Goal: Information Seeking & Learning: Understand process/instructions

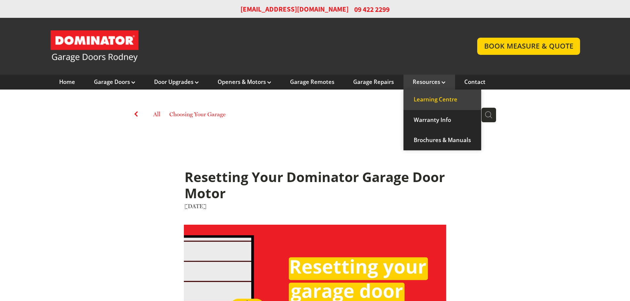
click at [433, 95] on link "Learning Centre" at bounding box center [443, 100] width 78 height 20
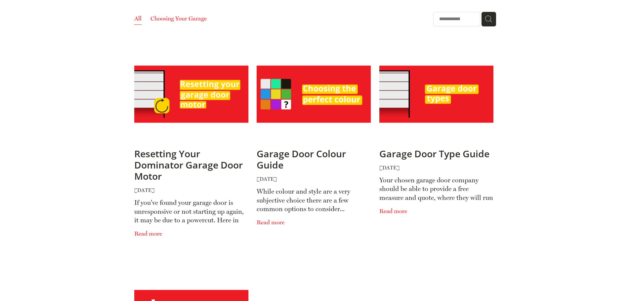
scroll to position [99, 0]
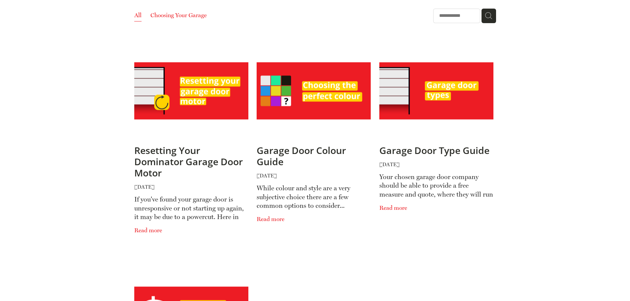
click at [183, 206] on span "If you've found your garage door is unresponsive or not starting up again, it m…" at bounding box center [191, 207] width 114 height 29
